Goal: Task Accomplishment & Management: Use online tool/utility

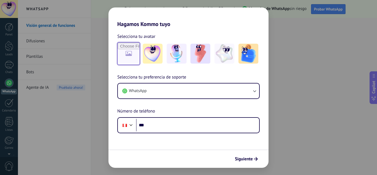
click at [124, 51] on input "file" at bounding box center [129, 54] width 22 height 22
click at [129, 58] on input "file" at bounding box center [129, 54] width 22 height 22
type input "**********"
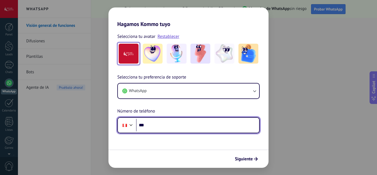
click at [200, 126] on input "***" at bounding box center [197, 125] width 123 height 13
type input "**********"
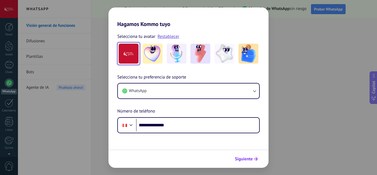
click at [245, 157] on span "Siguiente" at bounding box center [244, 159] width 18 height 4
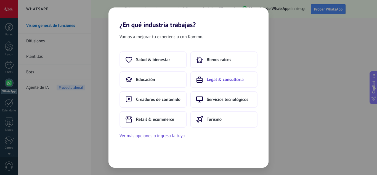
click at [210, 79] on span "Legal & consultoría" at bounding box center [225, 80] width 37 height 6
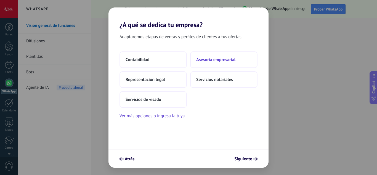
click at [227, 61] on span "Asesoría empresarial" at bounding box center [215, 60] width 39 height 6
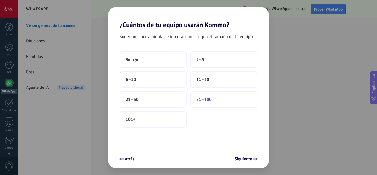
click at [216, 101] on button "51–100" at bounding box center [223, 99] width 67 height 17
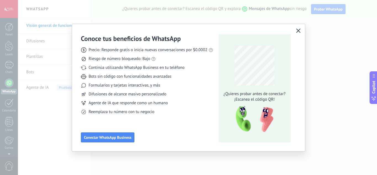
click at [298, 29] on icon "button" at bounding box center [298, 30] width 4 height 4
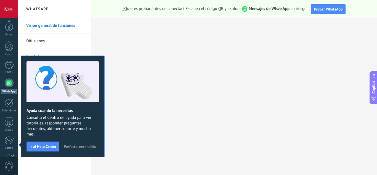
scroll to position [55, 0]
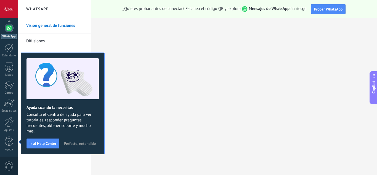
click at [74, 144] on span "Perfecto, entendido" at bounding box center [80, 143] width 32 height 4
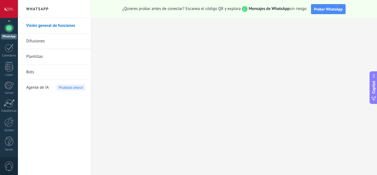
click at [42, 49] on link "Plantillas" at bounding box center [55, 56] width 59 height 15
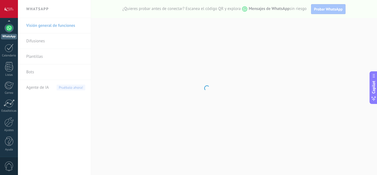
click at [43, 44] on body ".abccls-1,.abccls-2{fill-rule:evenodd}.abccls-2{fill:#fff} .abfcls-1{fill:none}…" at bounding box center [188, 87] width 377 height 175
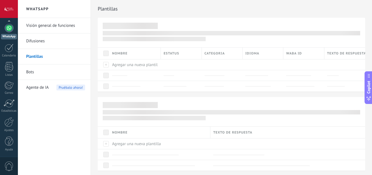
click at [43, 44] on link "Difusiones" at bounding box center [55, 40] width 59 height 15
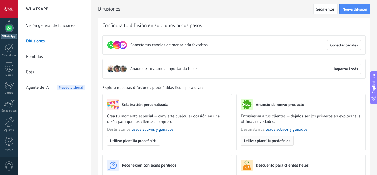
click at [259, 141] on span "Utilizar plantilla predefinida" at bounding box center [267, 140] width 47 height 4
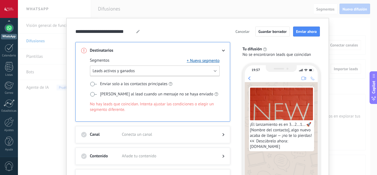
click at [213, 70] on button "Leads activos y ganados" at bounding box center [155, 70] width 130 height 11
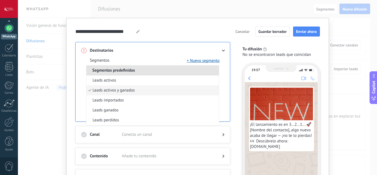
click at [213, 70] on li "Segmentos predefinidos" at bounding box center [152, 70] width 132 height 10
